Goal: Answer question/provide support: Share knowledge or assist other users

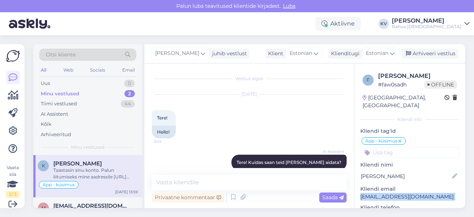
scroll to position [406, 0]
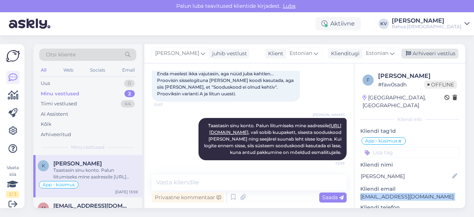
click at [440, 54] on div "Arhiveeri vestlus" at bounding box center [429, 53] width 57 height 10
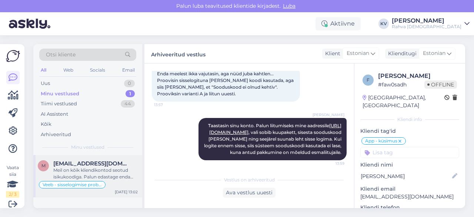
click at [85, 162] on span "[EMAIL_ADDRESS][DOMAIN_NAME]" at bounding box center [91, 163] width 77 height 7
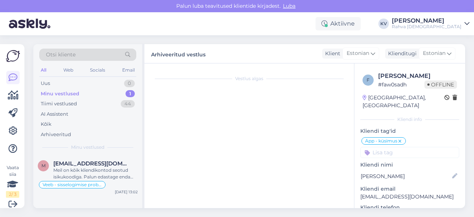
scroll to position [254, 0]
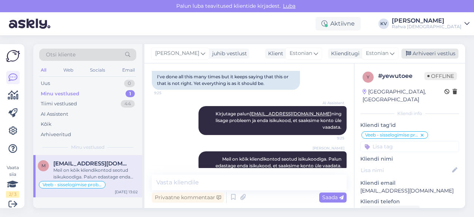
click at [446, 55] on div "Arhiveeri vestlus" at bounding box center [429, 53] width 57 height 10
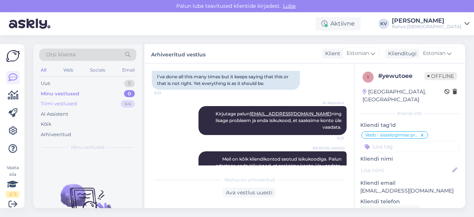
click at [76, 105] on div "Tiimi vestlused" at bounding box center [59, 103] width 36 height 7
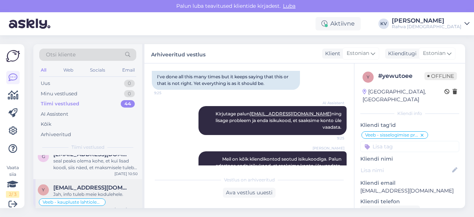
scroll to position [0, 0]
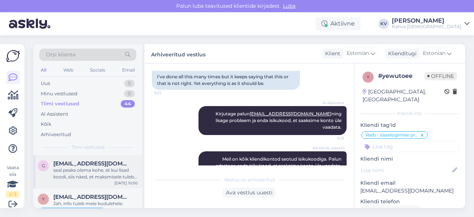
click at [93, 168] on div "seal peaks olema kohe, et kui lisad koodi, siis näed, et maksmisele tuleb summa…" at bounding box center [95, 173] width 84 height 13
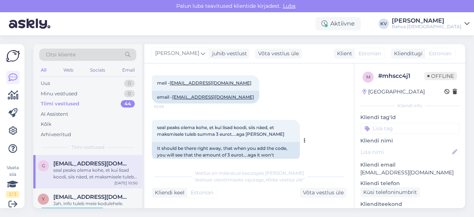
scroll to position [232, 0]
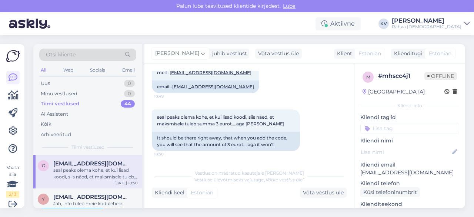
click at [391, 174] on p "[EMAIL_ADDRESS][DOMAIN_NAME]" at bounding box center [409, 172] width 99 height 8
copy p "[EMAIL_ADDRESS][DOMAIN_NAME]"
click at [316, 192] on div "Võta vestlus üle" at bounding box center [323, 192] width 47 height 10
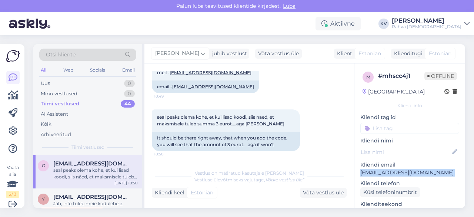
scroll to position [223, 0]
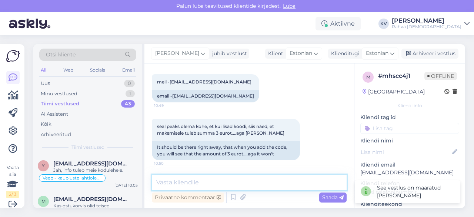
click at [244, 185] on textarea at bounding box center [249, 182] width 195 height 16
type textarea "S"
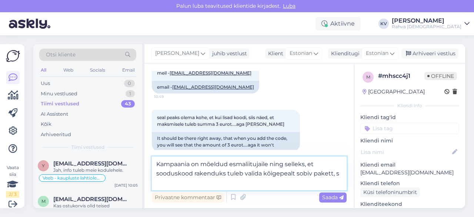
scroll to position [232, 0]
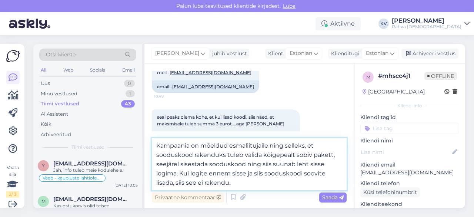
click at [247, 182] on textarea "Kampaania on mõeldud esmaliitujaile ning selleks, et sooduskood rakenduks tuleb…" at bounding box center [249, 164] width 195 height 52
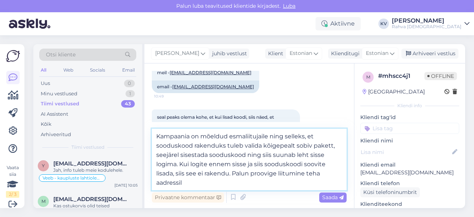
paste textarea "[URL][DOMAIN_NAME]"
type textarea "Kampaania on mõeldud esmaliitujaile ning selleks, et sooduskood rakenduks tuleb…"
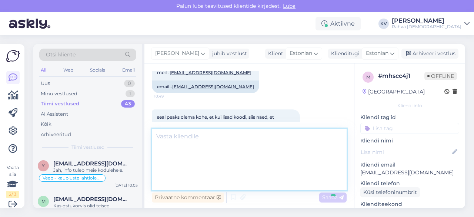
scroll to position [304, 0]
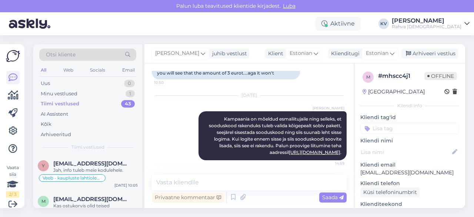
click at [414, 128] on input at bounding box center [409, 128] width 99 height 11
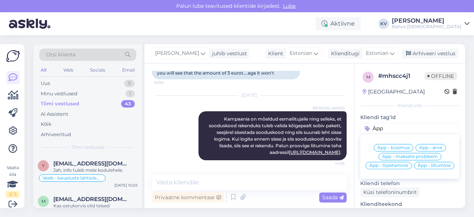
type input "Äpp"
click at [418, 167] on span "Äpp - liitumine" at bounding box center [434, 165] width 33 height 4
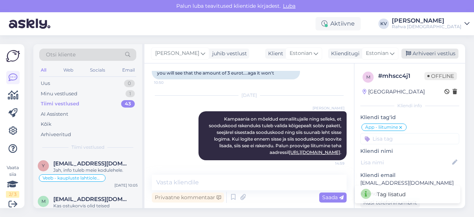
click at [433, 53] on div "Arhiveeri vestlus" at bounding box center [429, 53] width 57 height 10
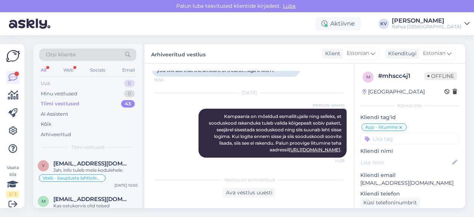
click at [64, 85] on div "Uus 0" at bounding box center [87, 83] width 97 height 10
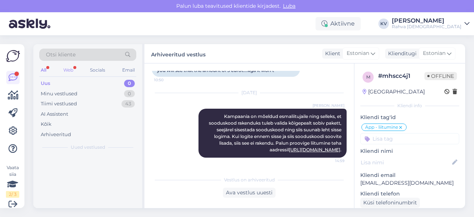
click at [73, 70] on div "Web" at bounding box center [68, 70] width 13 height 10
click at [64, 82] on div "Uus 0" at bounding box center [87, 83] width 97 height 10
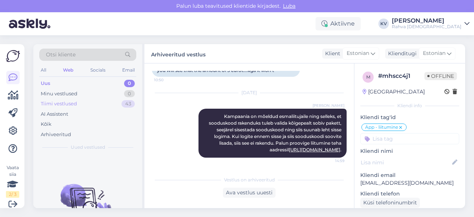
click at [74, 105] on div "Tiimi vestlused" at bounding box center [59, 103] width 36 height 7
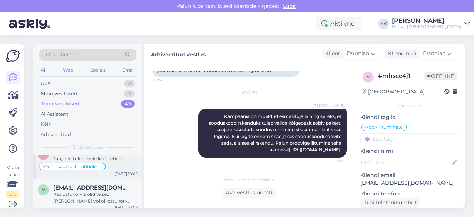
scroll to position [0, 0]
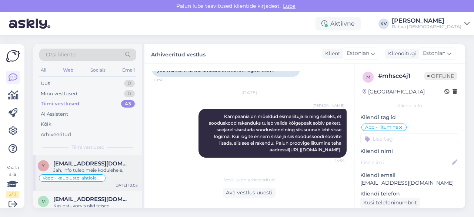
click at [98, 168] on div "Jah, info tuleb meie kodulehele." at bounding box center [95, 170] width 84 height 7
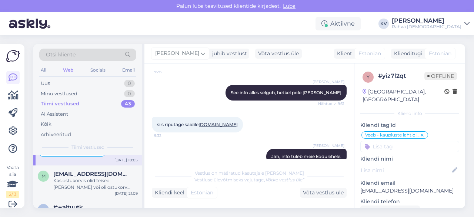
scroll to position [37, 0]
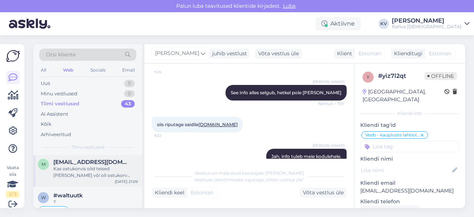
click at [83, 170] on div "Kas ostukorvis olid teised [PERSON_NAME] või oli ostukorv täitsa tühi?" at bounding box center [95, 171] width 84 height 13
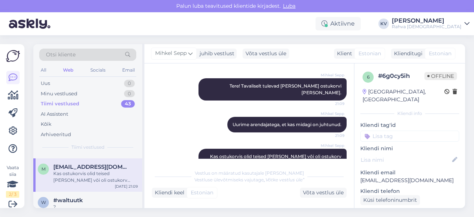
scroll to position [0, 0]
